Goal: Browse casually: Explore the website without a specific task or goal

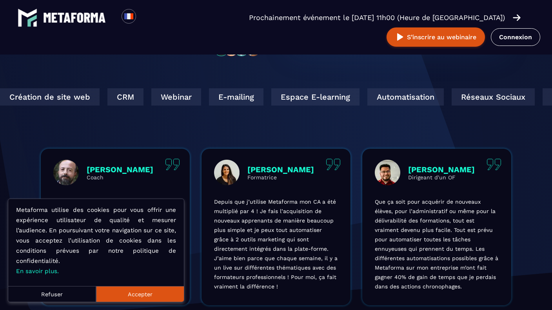
scroll to position [337, 0]
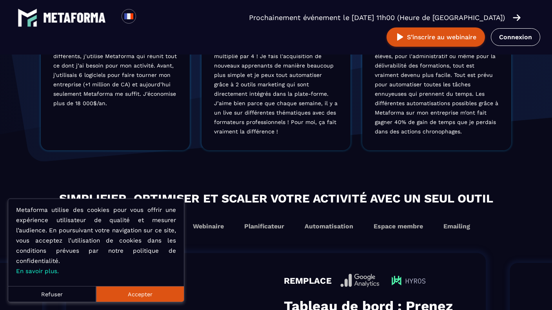
click at [76, 294] on button "Refuser" at bounding box center [52, 294] width 88 height 16
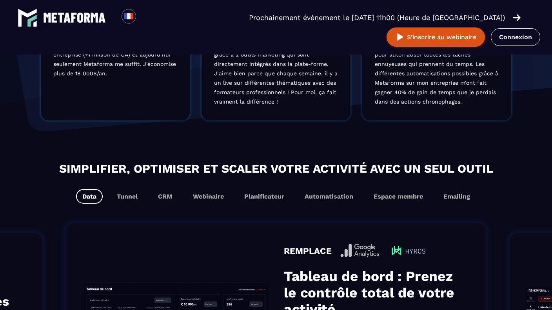
scroll to position [391, 0]
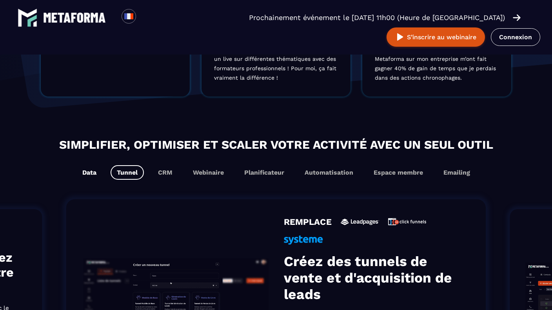
click at [92, 176] on button "Data" at bounding box center [89, 172] width 27 height 15
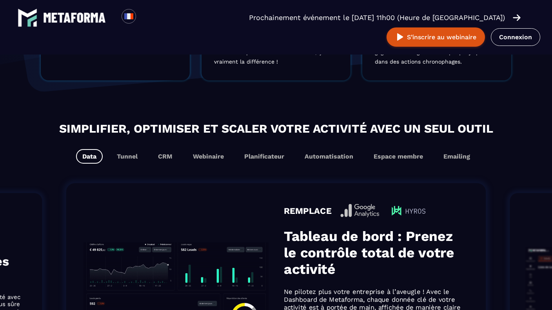
scroll to position [405, 0]
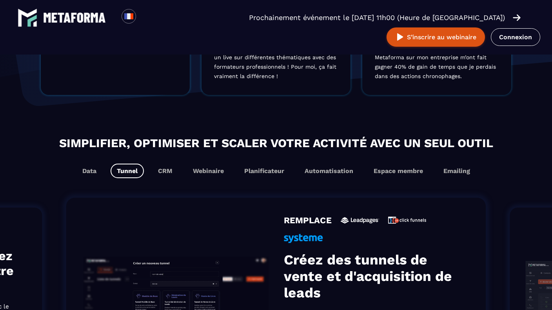
click at [130, 159] on div "Simplifier, optimiser et scaler votre activité avec un seul outil Data Tunnel C…" at bounding box center [276, 156] width 552 height 44
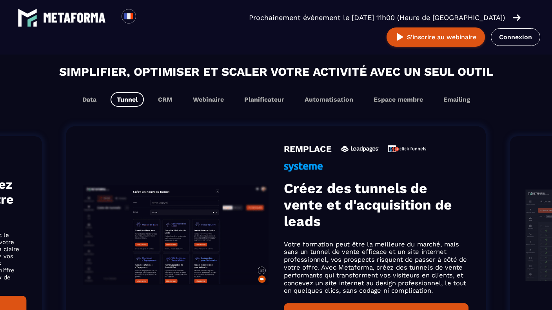
scroll to position [467, 0]
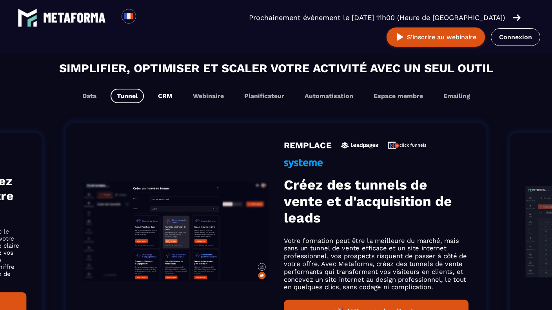
click at [166, 96] on button "CRM" at bounding box center [165, 96] width 27 height 15
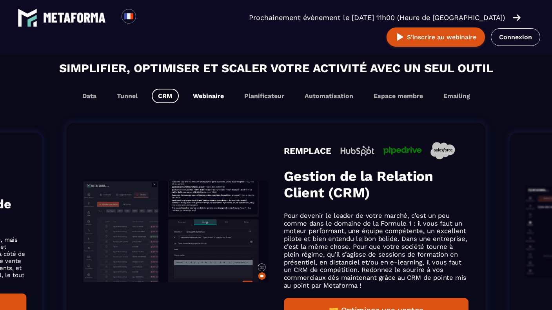
click at [217, 98] on button "Webinaire" at bounding box center [209, 96] width 44 height 15
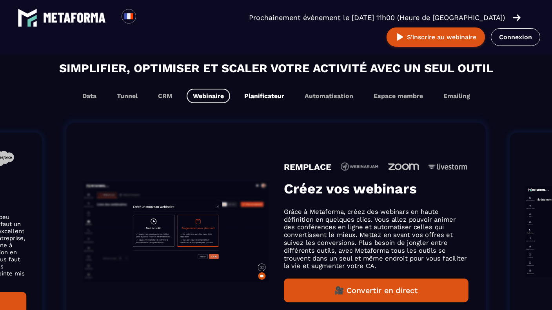
click at [274, 97] on button "Planificateur" at bounding box center [264, 96] width 53 height 15
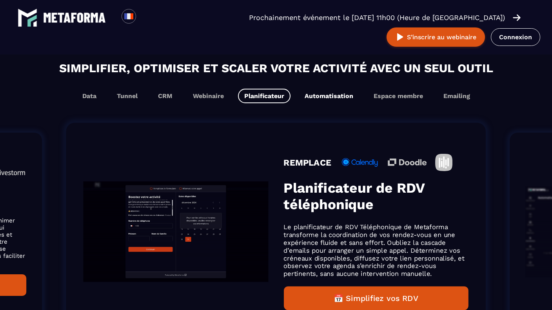
click at [341, 95] on button "Automatisation" at bounding box center [328, 96] width 61 height 15
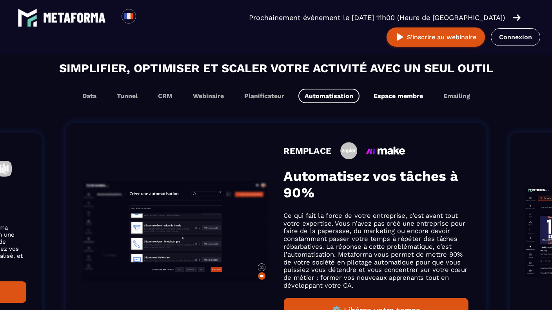
click at [406, 100] on button "Espace membre" at bounding box center [398, 96] width 62 height 15
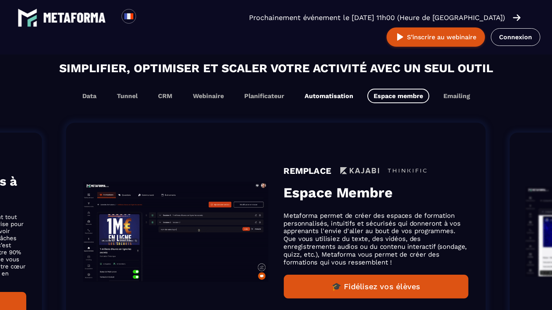
click at [337, 99] on button "Automatisation" at bounding box center [328, 96] width 61 height 15
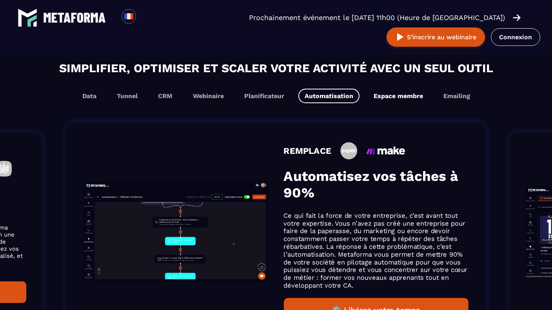
click at [403, 93] on button "Espace membre" at bounding box center [398, 96] width 62 height 15
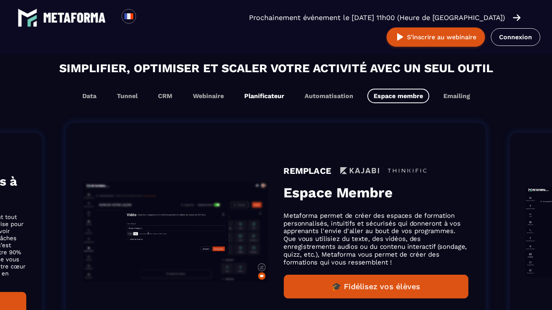
click at [272, 95] on button "Planificateur" at bounding box center [264, 96] width 53 height 15
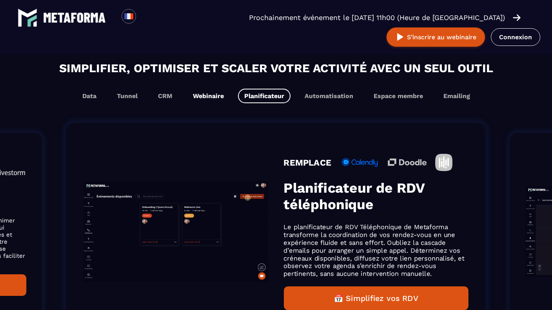
click at [207, 97] on button "Webinaire" at bounding box center [209, 96] width 44 height 15
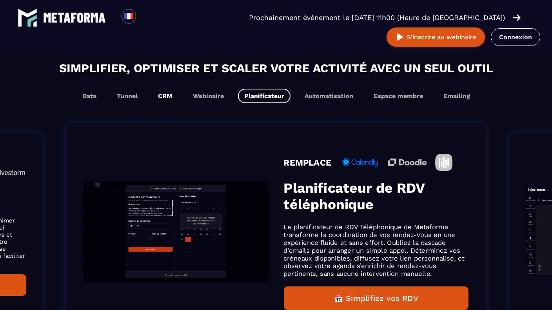
click at [167, 100] on button "CRM" at bounding box center [165, 96] width 27 height 15
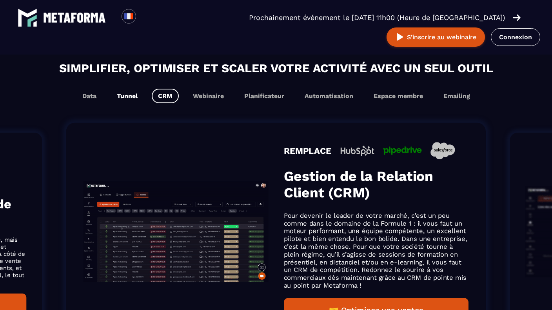
click at [127, 98] on button "Tunnel" at bounding box center [127, 96] width 33 height 15
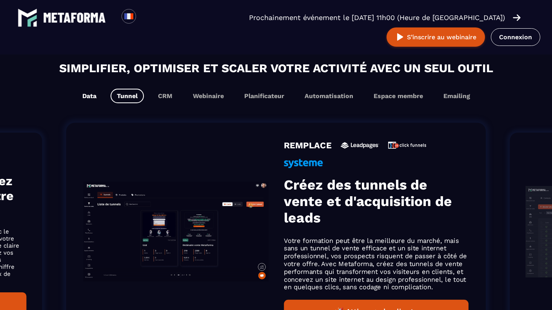
click at [92, 96] on button "Data" at bounding box center [89, 96] width 27 height 15
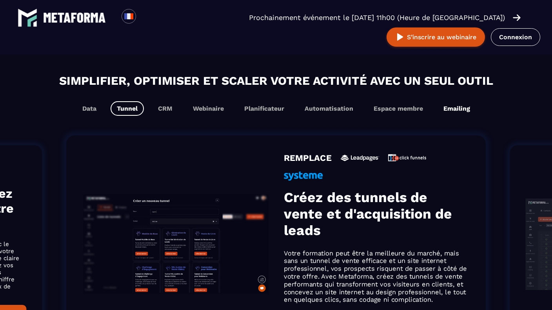
click at [465, 107] on button "Emailing" at bounding box center [456, 108] width 39 height 15
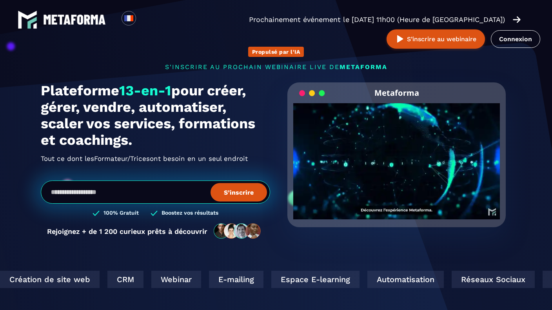
scroll to position [0, 0]
click at [396, 153] on video "Your browser does not support the video tag." at bounding box center [396, 154] width 207 height 103
